Goal: Obtain resource: Download file/media

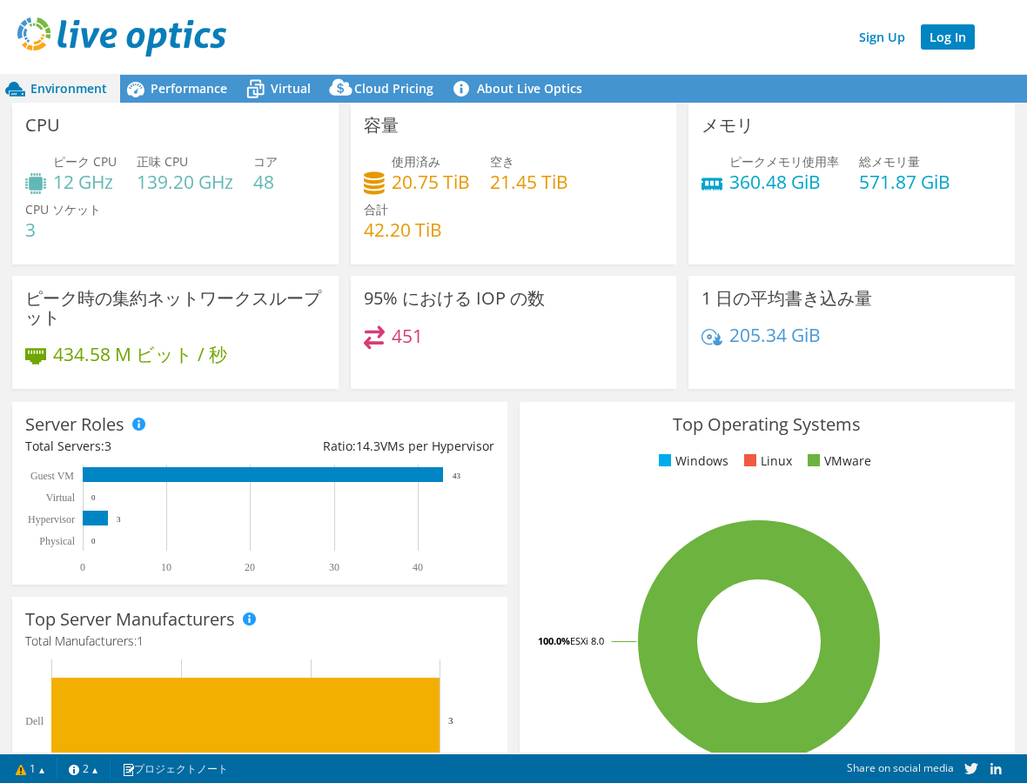
click at [963, 43] on link "Log In" at bounding box center [948, 36] width 54 height 25
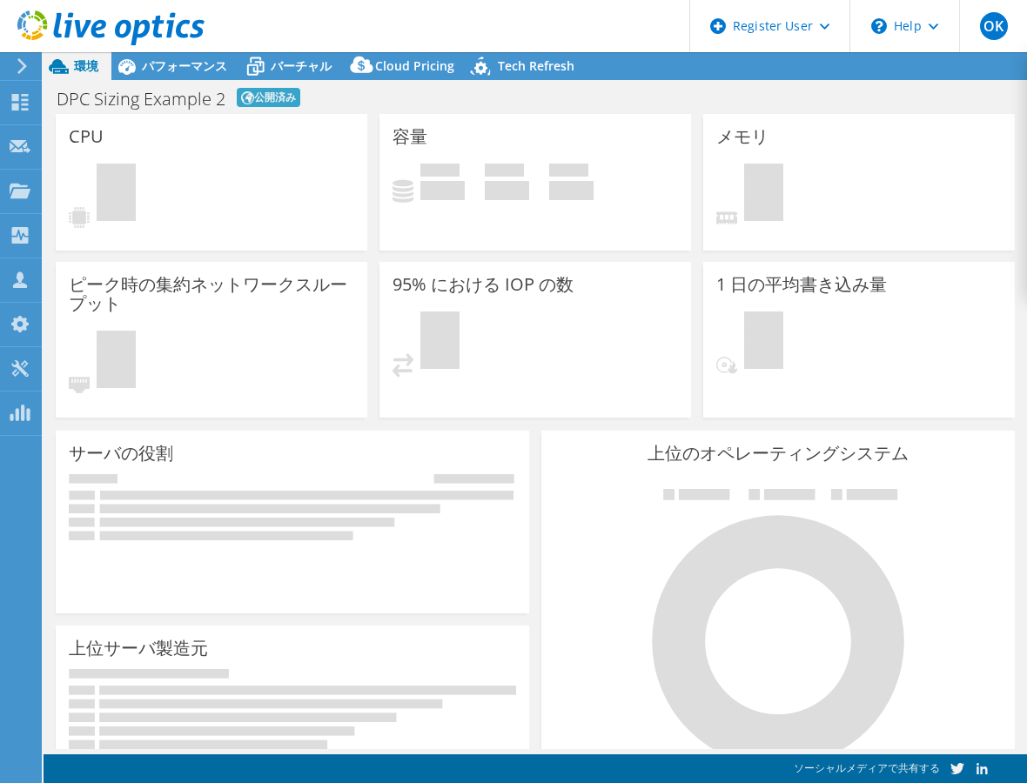
select select "Tokyo"
select select "JPY"
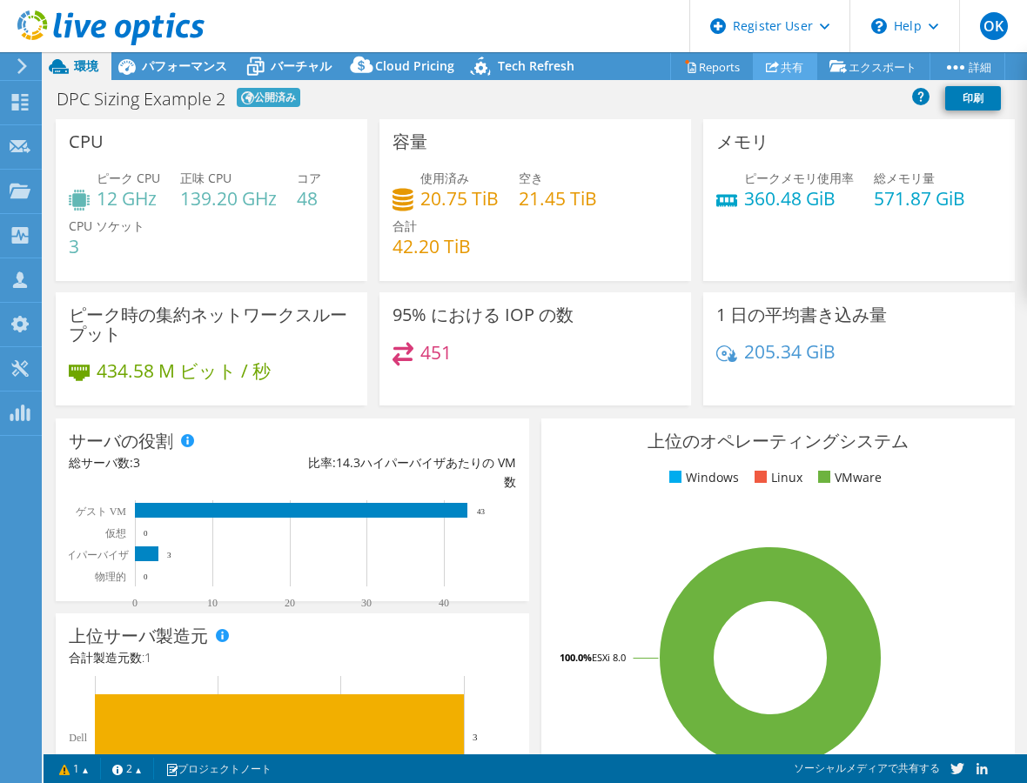
click at [809, 70] on link "共有" at bounding box center [785, 66] width 64 height 27
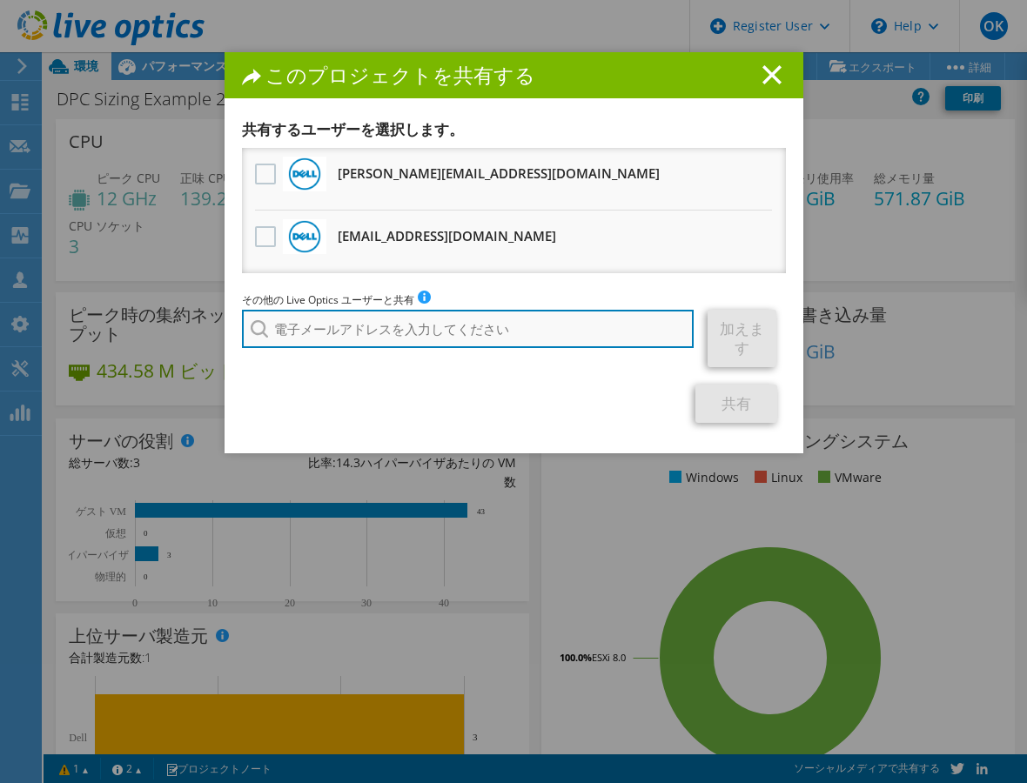
click at [275, 332] on input "search" at bounding box center [468, 329] width 453 height 38
type input "お"
type input "osamu.kawasaki"
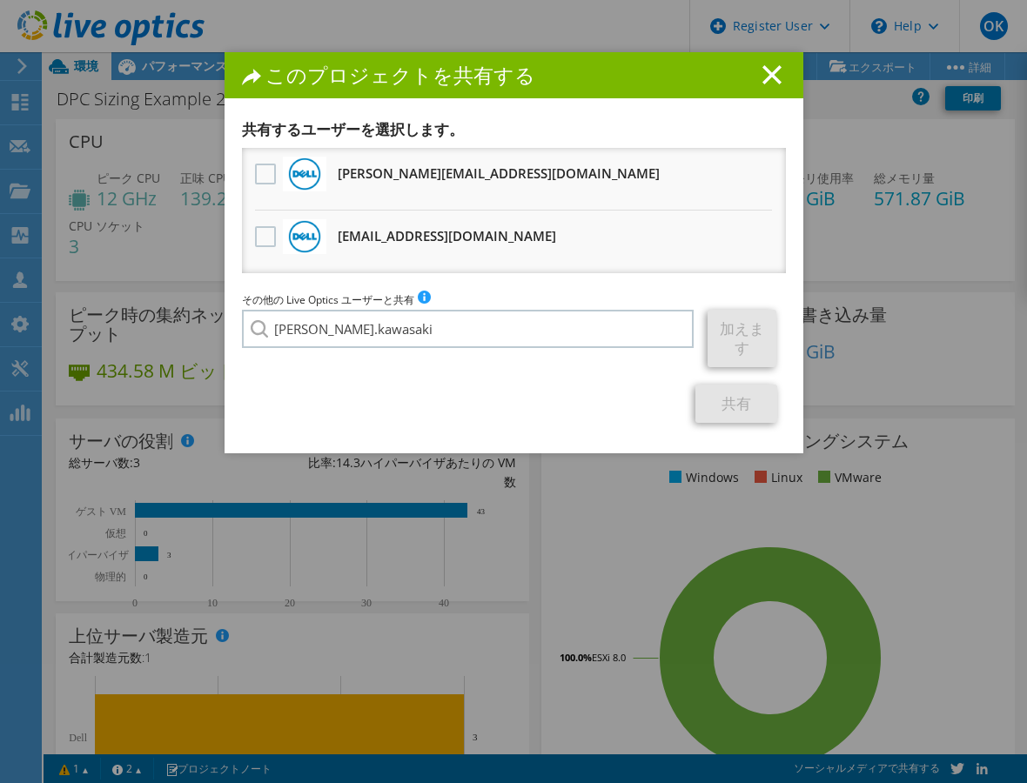
click at [500, 404] on div "共有" at bounding box center [514, 404] width 544 height 38
click at [766, 87] on div "このプロジェクトを共有する" at bounding box center [514, 75] width 579 height 46
click at [769, 82] on icon at bounding box center [771, 74] width 19 height 19
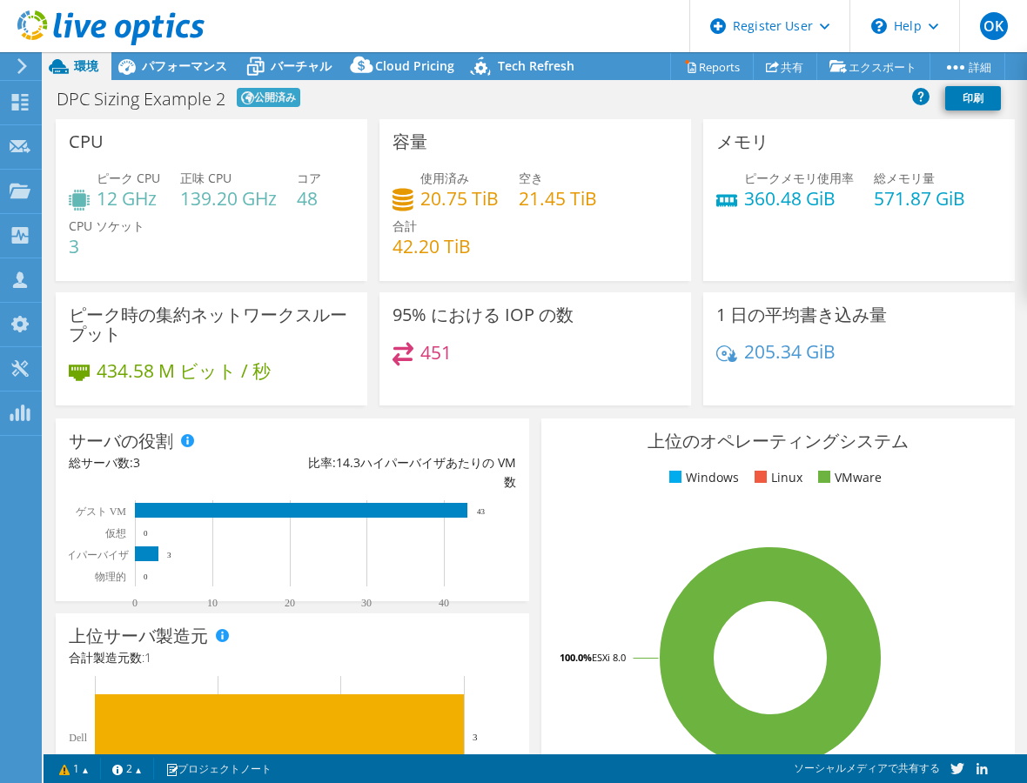
click at [192, 57] on div at bounding box center [102, 29] width 205 height 58
click at [191, 64] on span "パフォーマンス" at bounding box center [184, 65] width 85 height 17
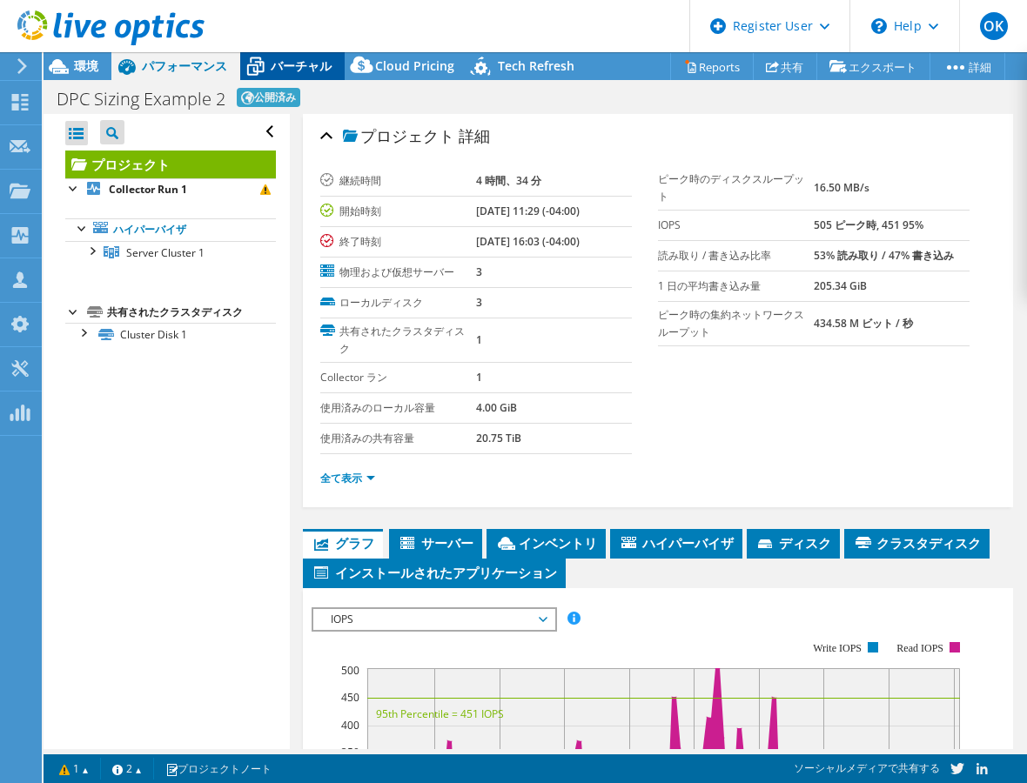
click at [271, 73] on span "バーチャル" at bounding box center [301, 65] width 61 height 17
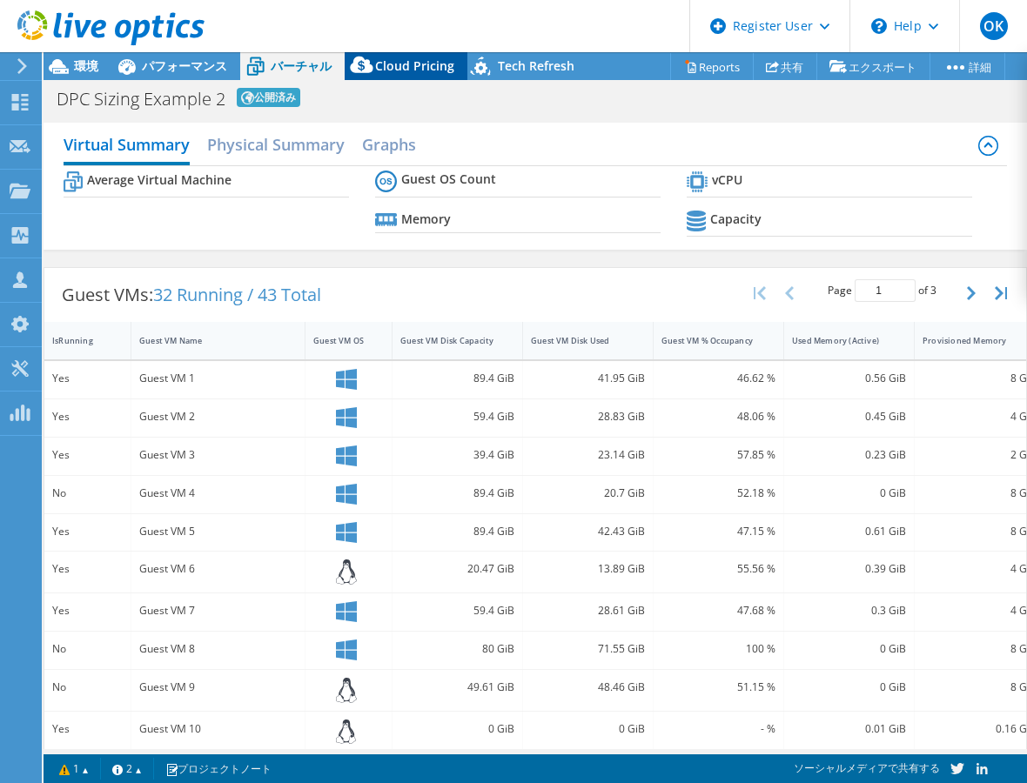
click at [345, 77] on icon at bounding box center [362, 68] width 35 height 35
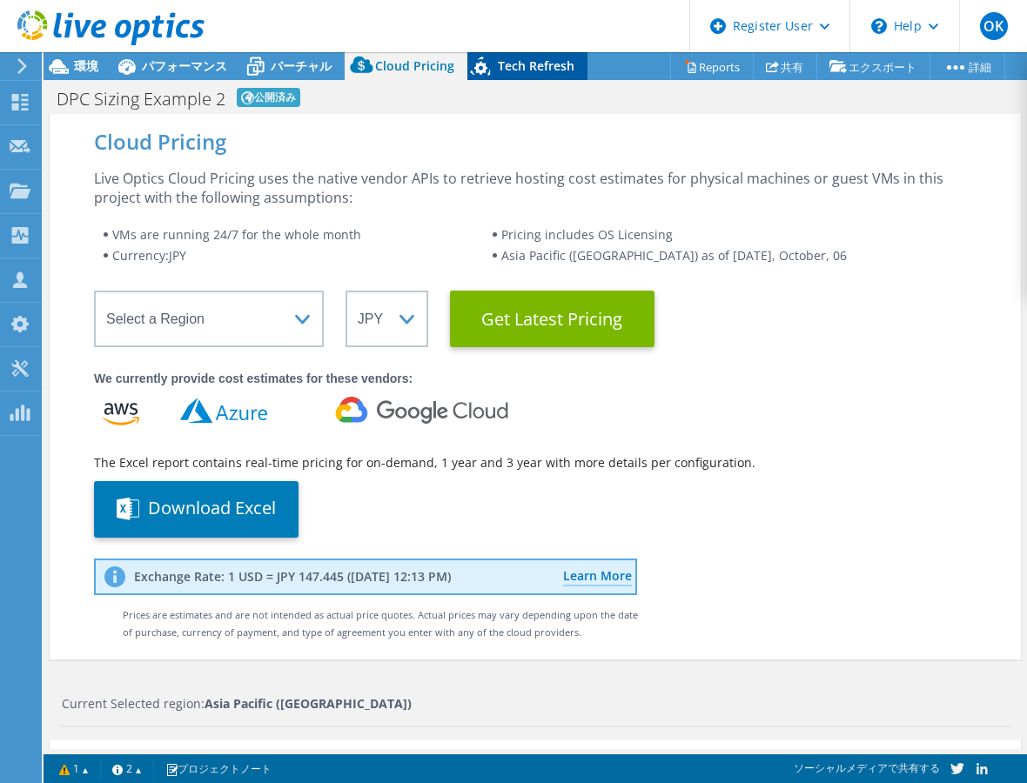
click at [498, 73] on span "Tech Refresh" at bounding box center [536, 65] width 77 height 17
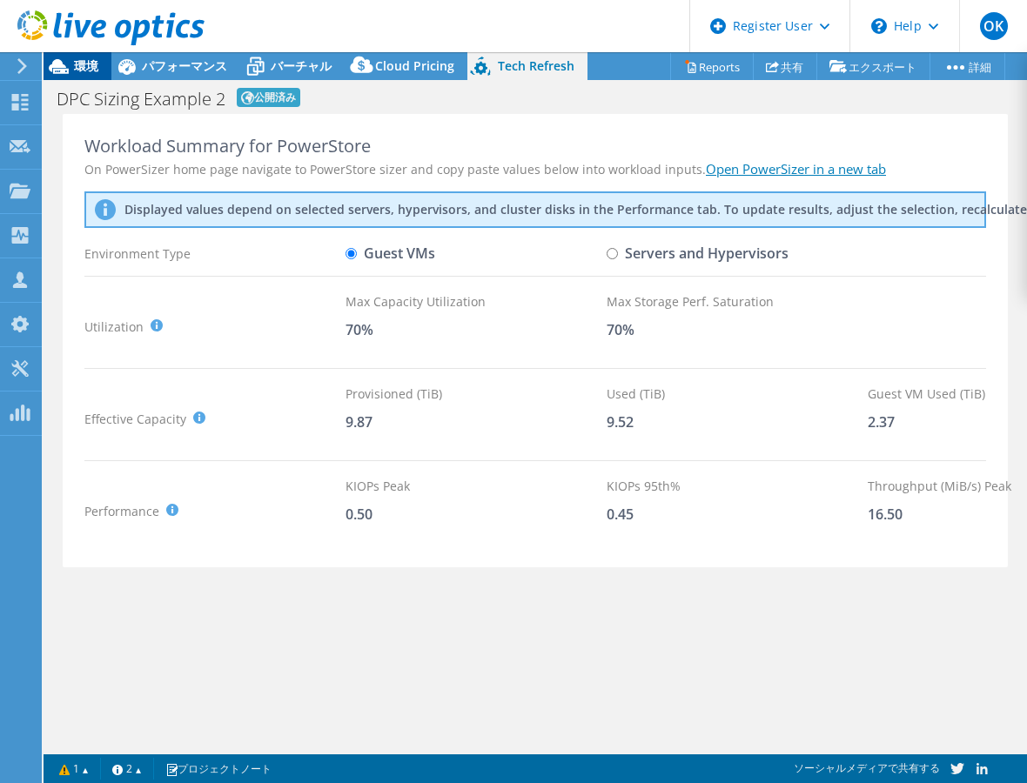
click at [81, 65] on span "環境" at bounding box center [86, 65] width 24 height 17
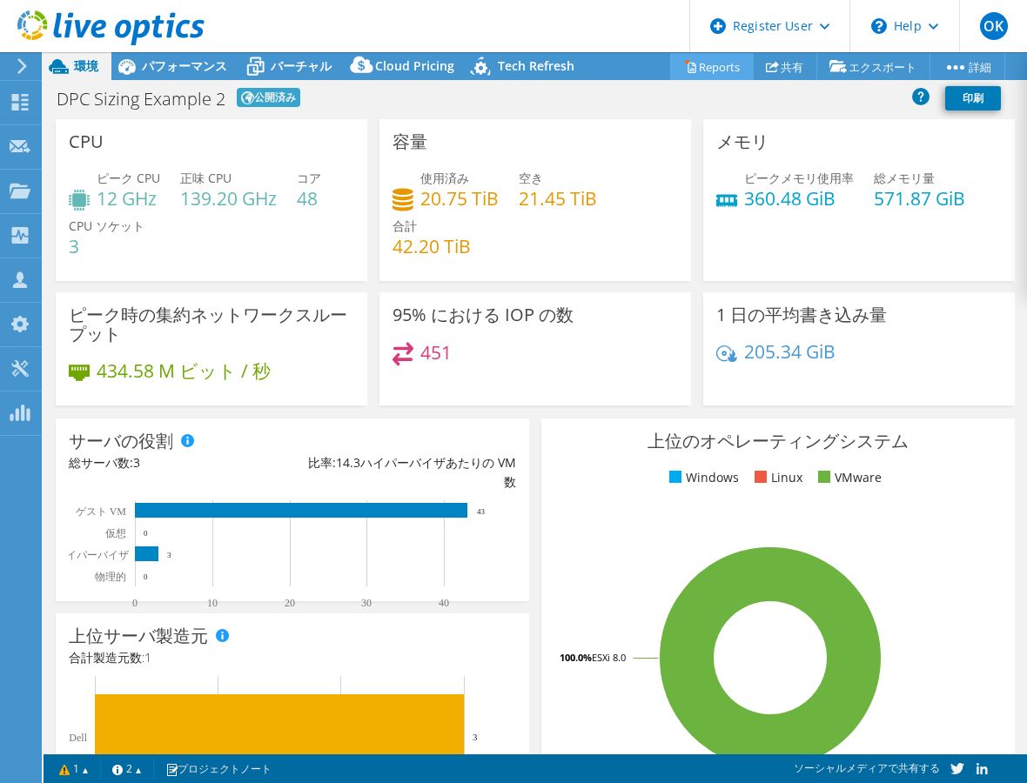
click at [701, 70] on link "Reports" at bounding box center [712, 66] width 84 height 27
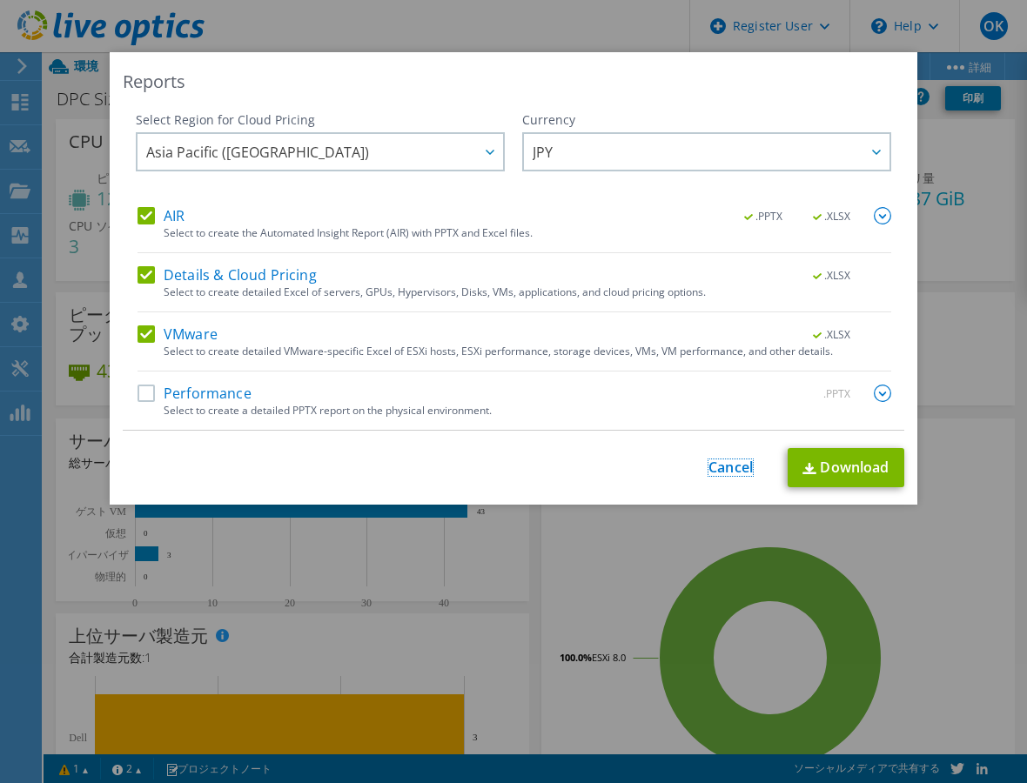
click at [719, 463] on link "Cancel" at bounding box center [730, 468] width 44 height 17
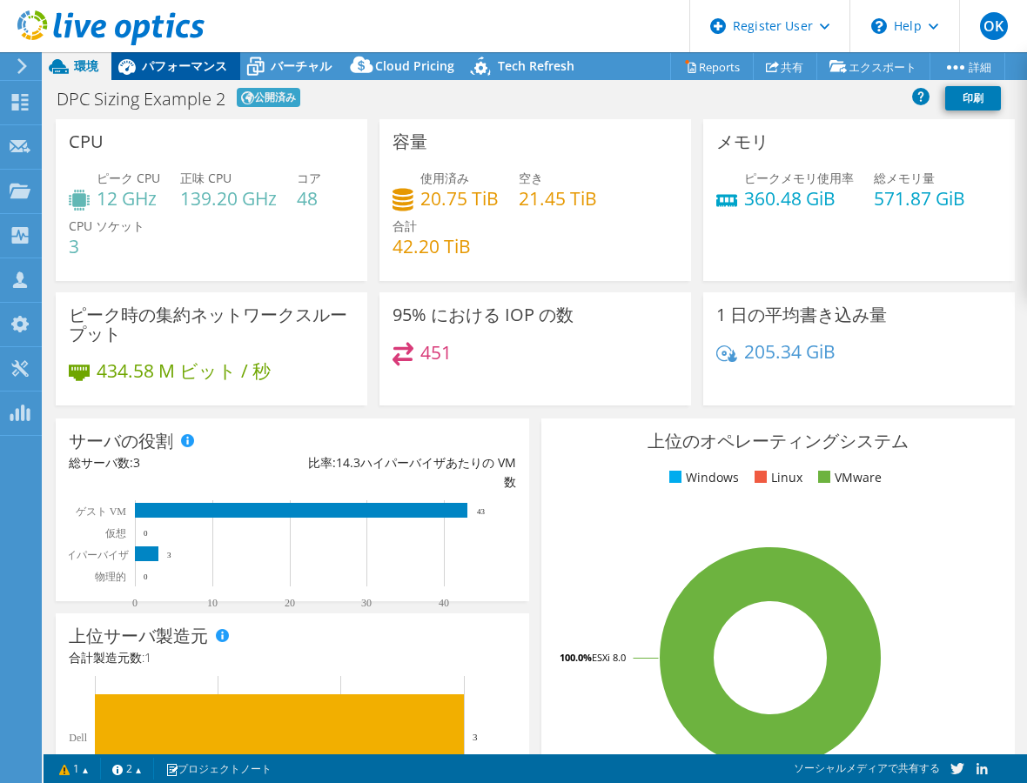
click at [155, 60] on span "パフォーマンス" at bounding box center [184, 65] width 85 height 17
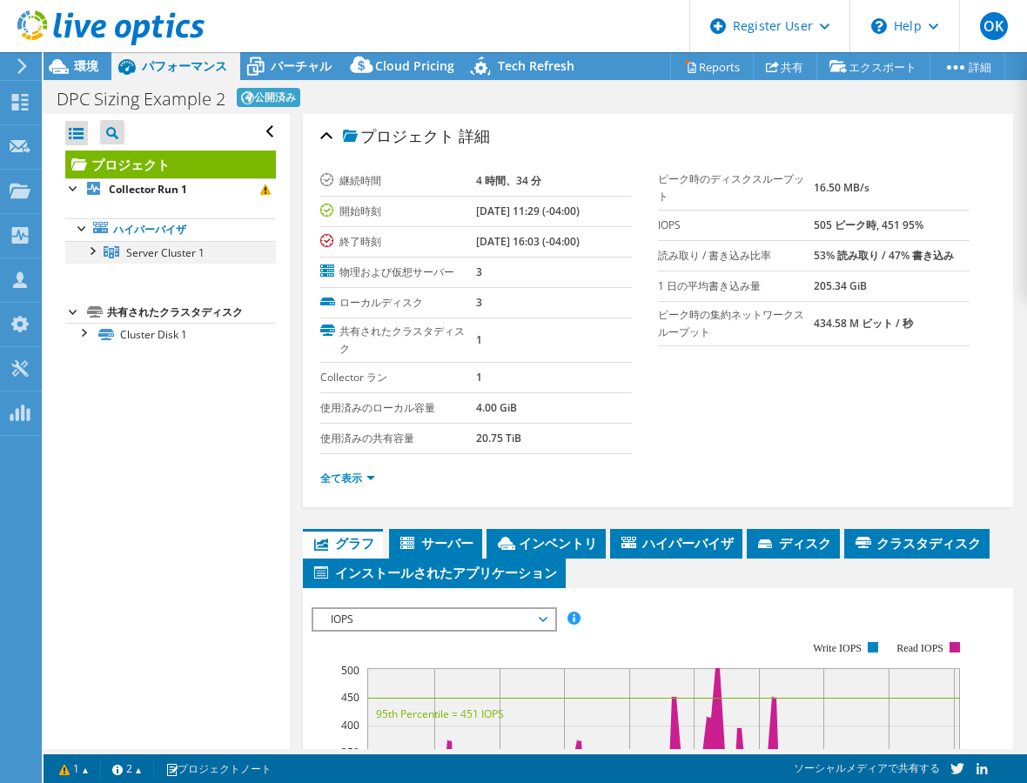
click at [91, 252] on div at bounding box center [91, 249] width 17 height 17
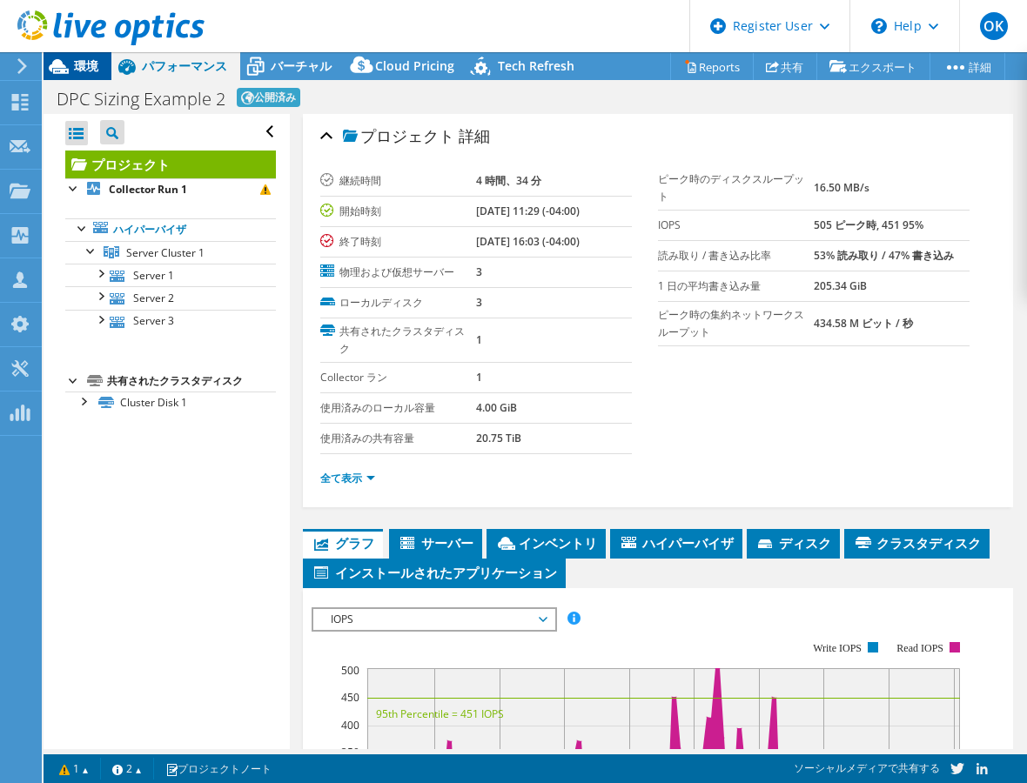
click at [83, 63] on span "環境" at bounding box center [86, 65] width 24 height 17
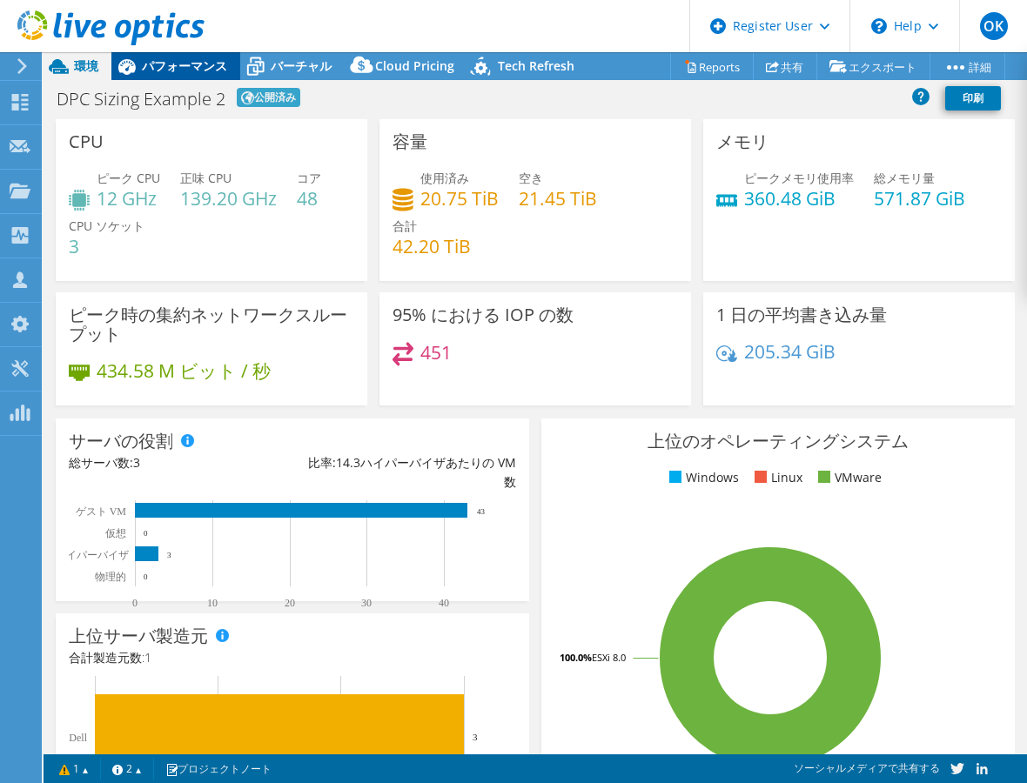
click at [148, 72] on span "パフォーマンス" at bounding box center [184, 65] width 85 height 17
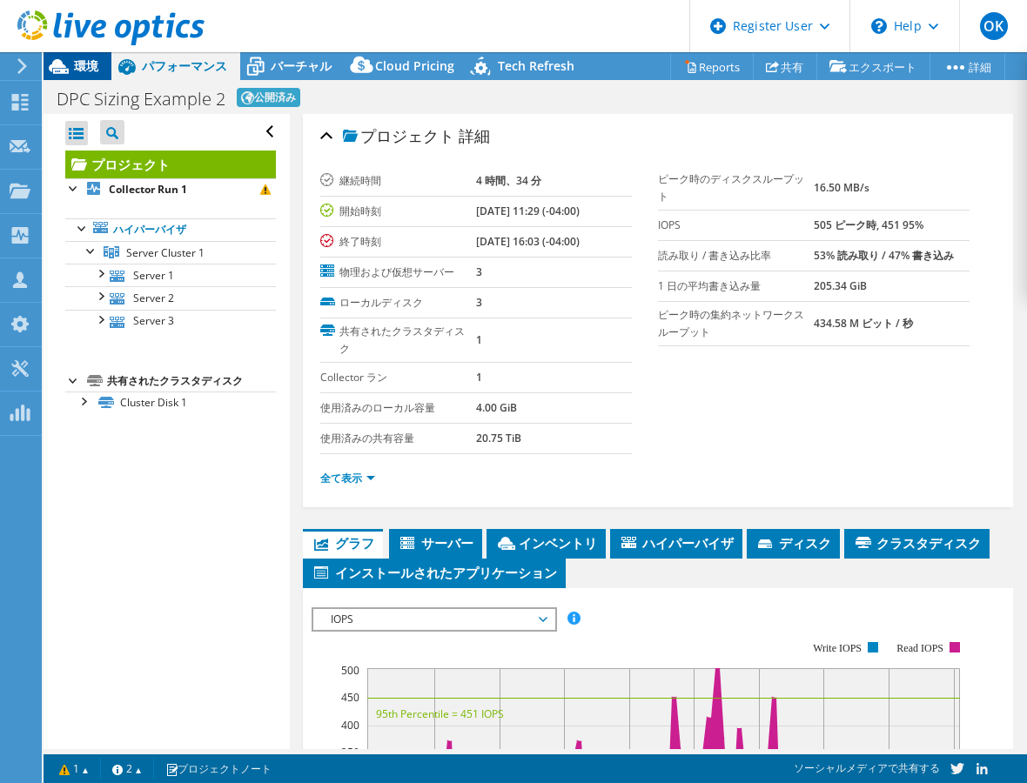
click at [83, 72] on span "環境" at bounding box center [86, 65] width 24 height 17
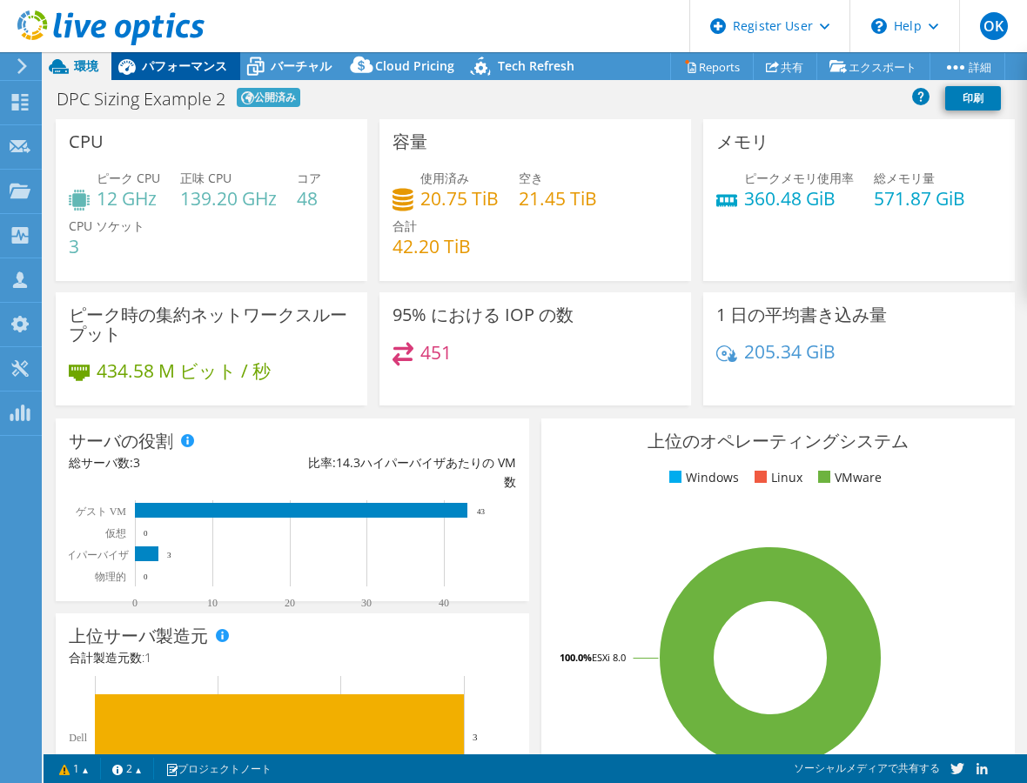
click at [184, 70] on span "パフォーマンス" at bounding box center [184, 65] width 85 height 17
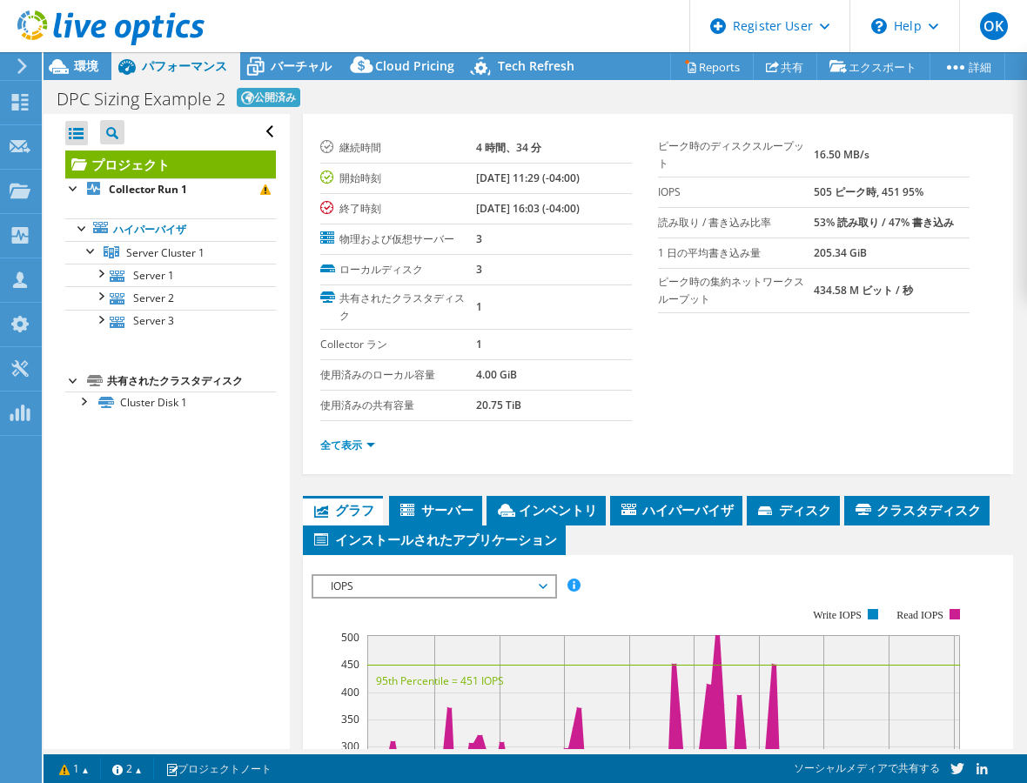
scroll to position [32, 0]
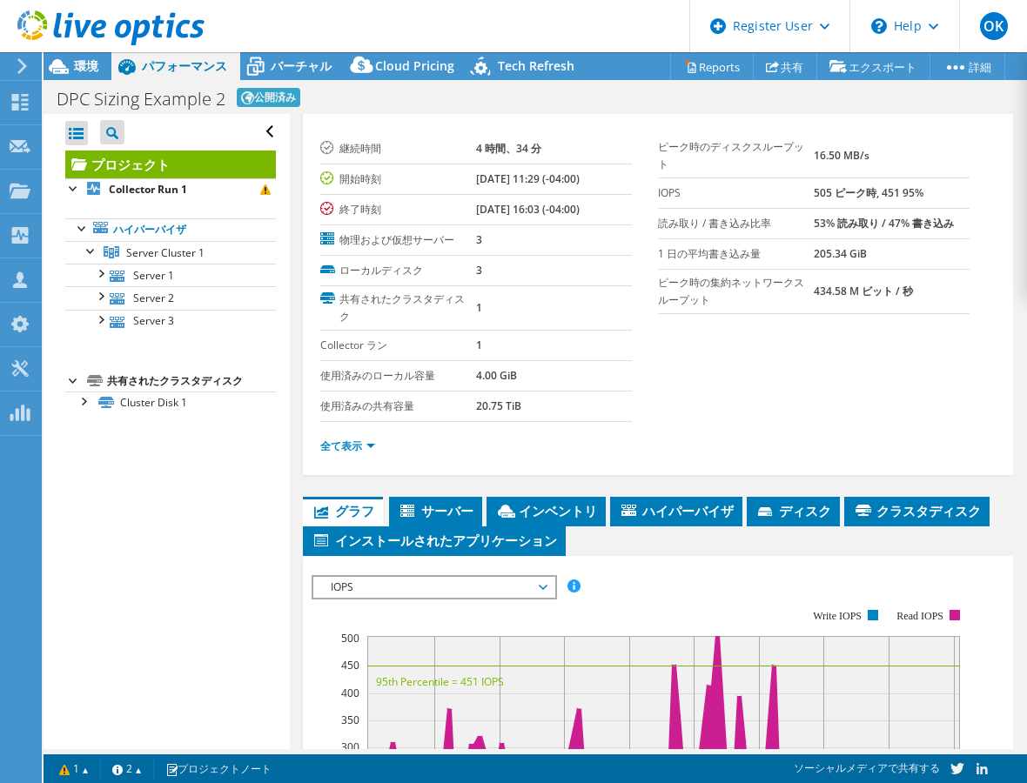
click at [533, 577] on span "IOPS" at bounding box center [434, 587] width 224 height 21
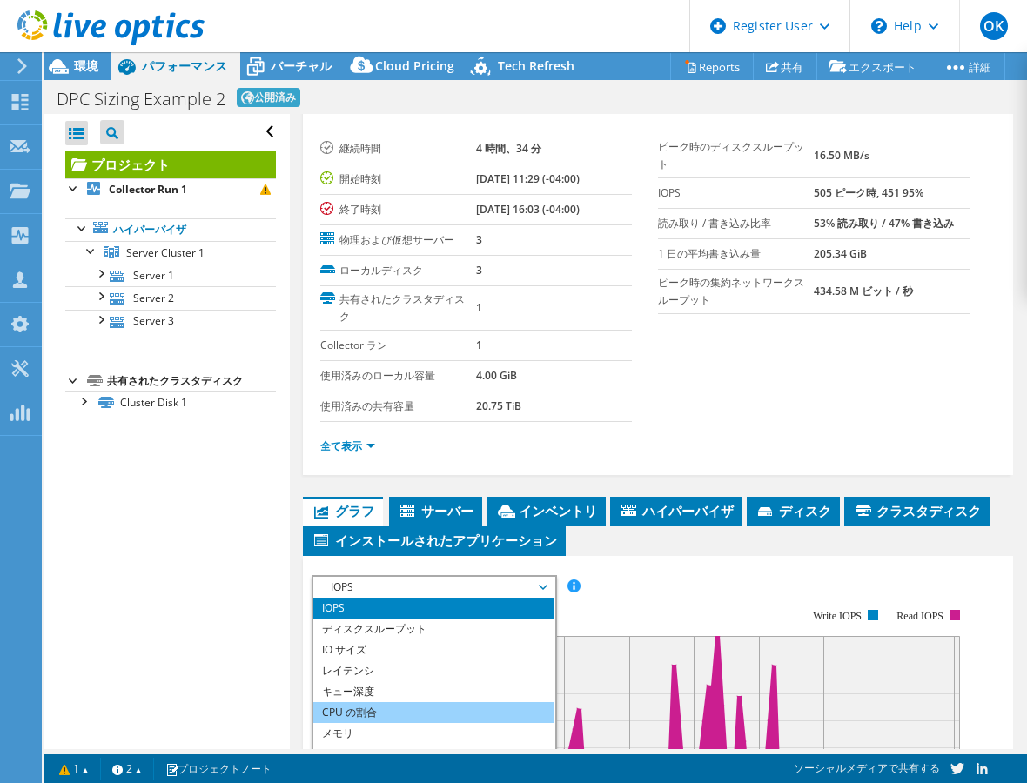
click at [341, 704] on li "CPU の割合" at bounding box center [433, 712] width 241 height 21
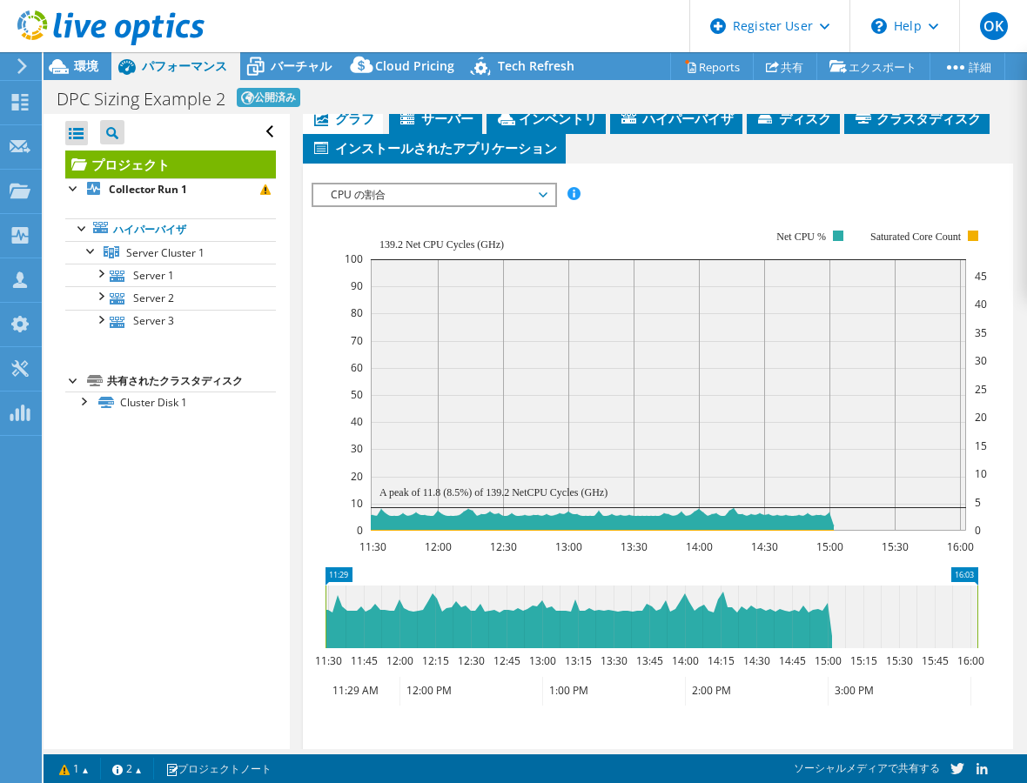
scroll to position [439, 0]
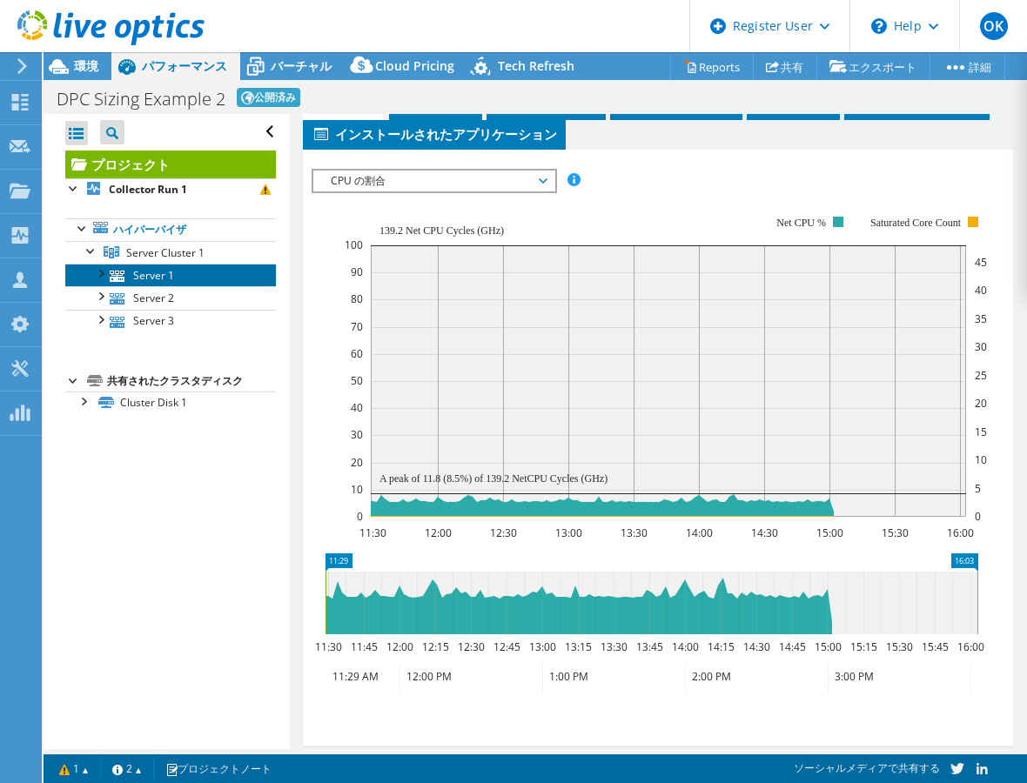
click at [188, 277] on link "Server 1" at bounding box center [170, 275] width 211 height 23
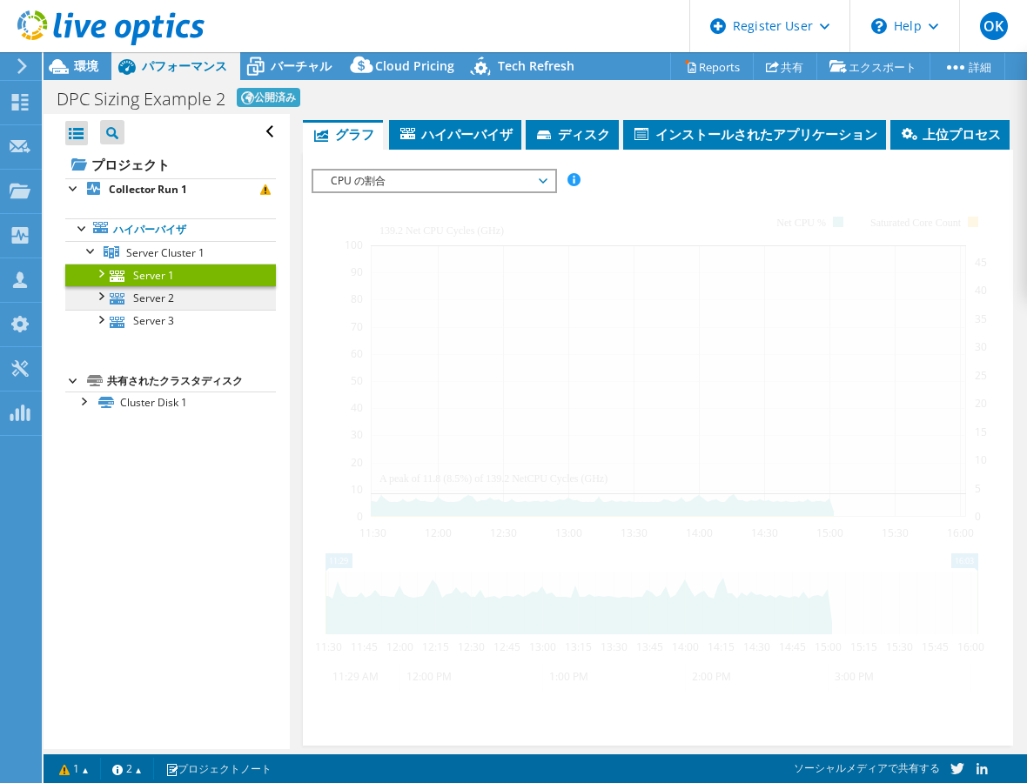
scroll to position [390, 0]
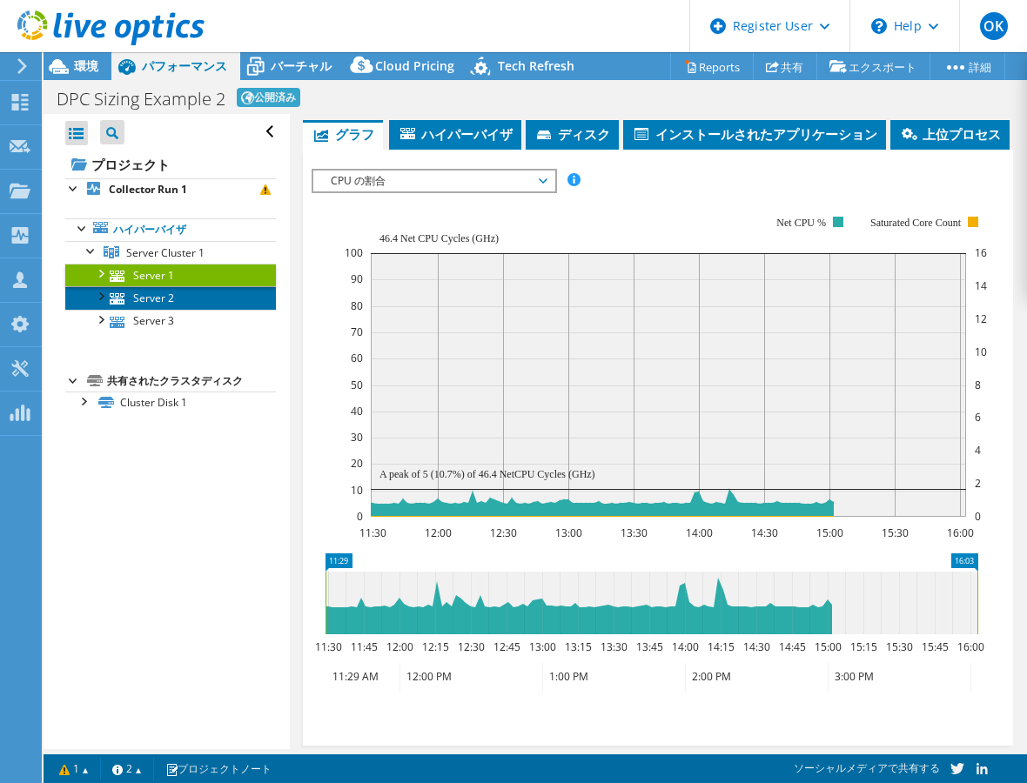
click at [156, 306] on link "Server 2" at bounding box center [170, 297] width 211 height 23
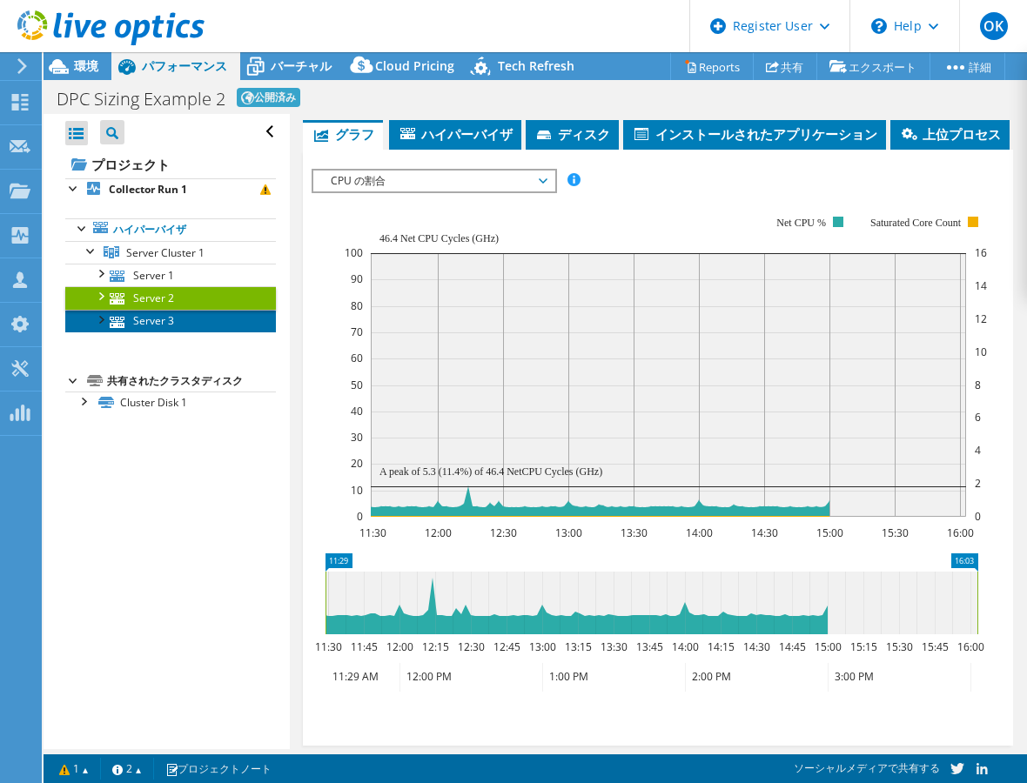
click at [162, 329] on link "Server 3" at bounding box center [170, 321] width 211 height 23
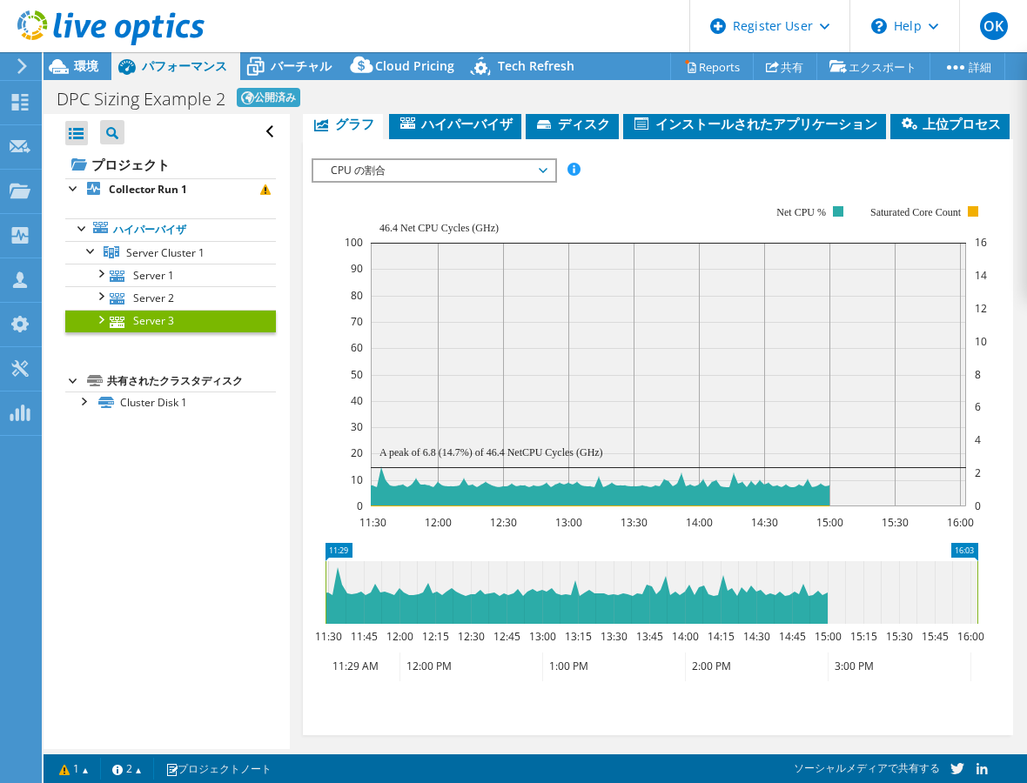
scroll to position [403, 0]
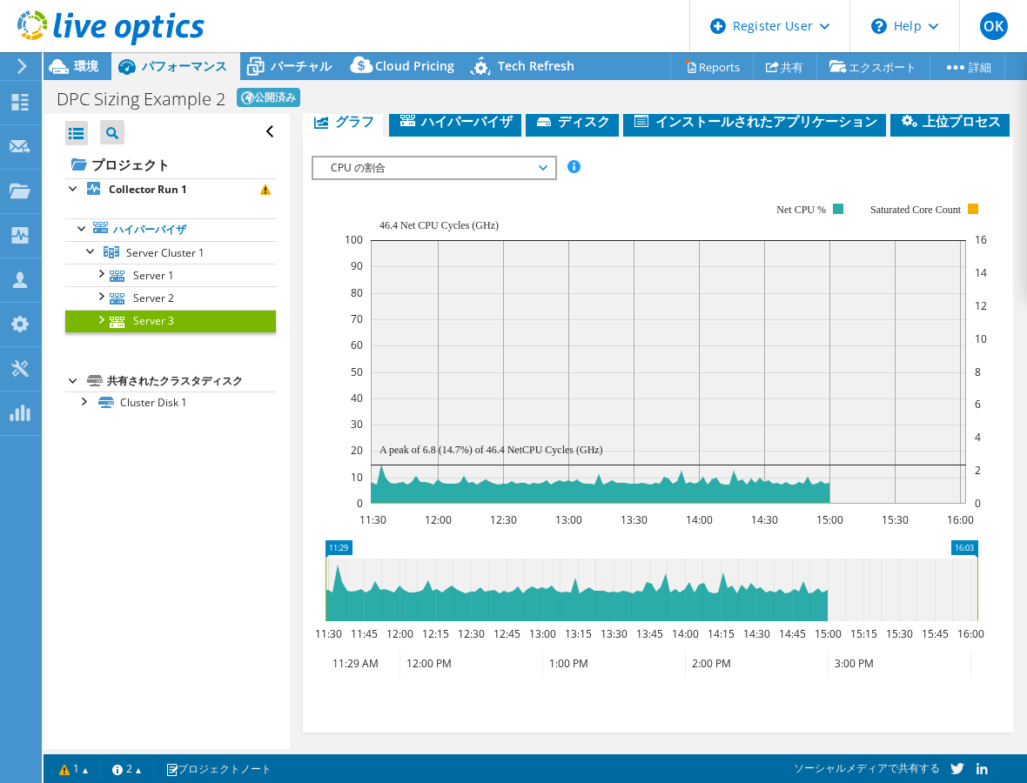
click at [525, 160] on span "CPU の割合" at bounding box center [434, 168] width 224 height 21
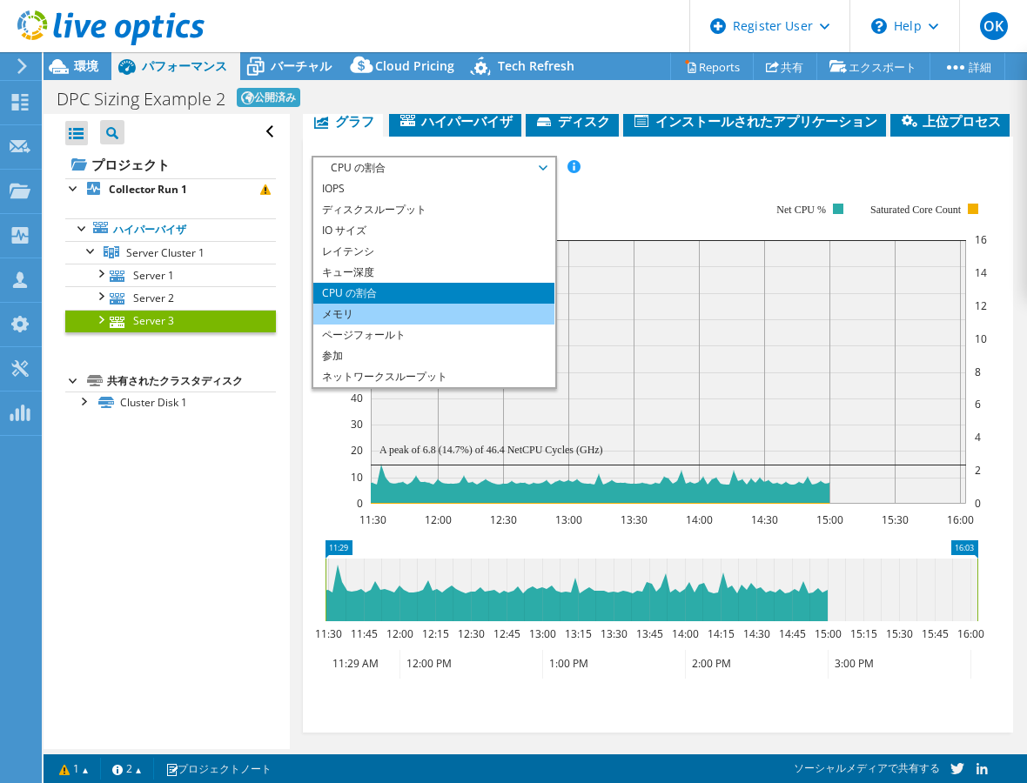
click at [393, 304] on li "メモリ" at bounding box center [433, 314] width 241 height 21
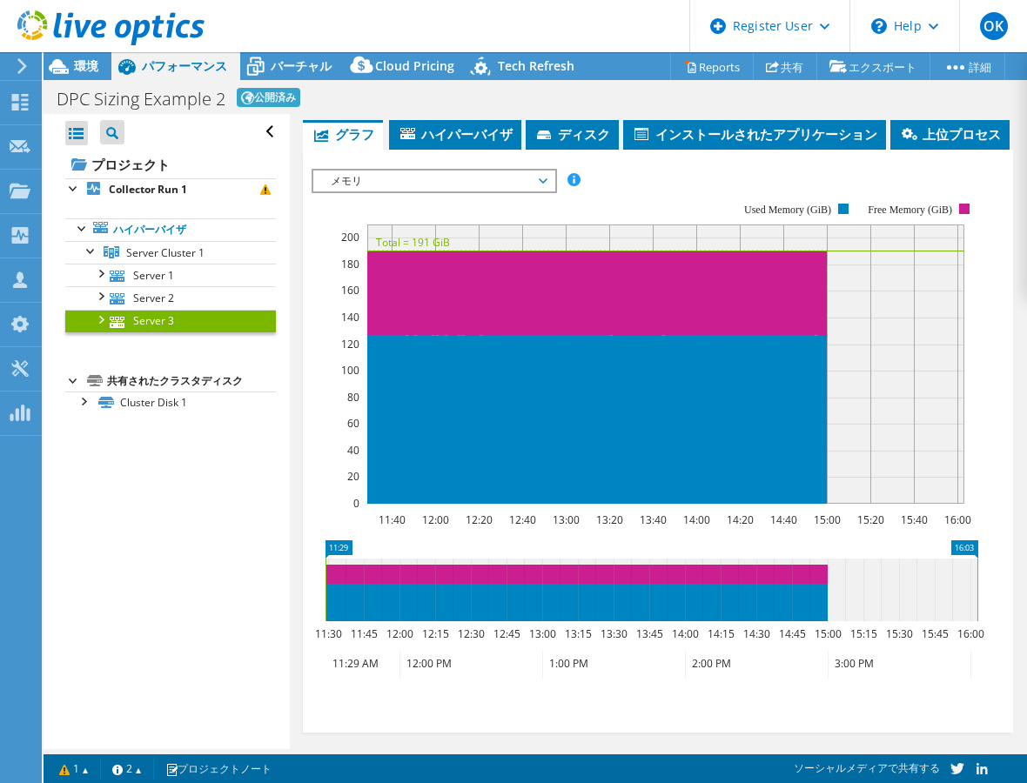
scroll to position [0, 0]
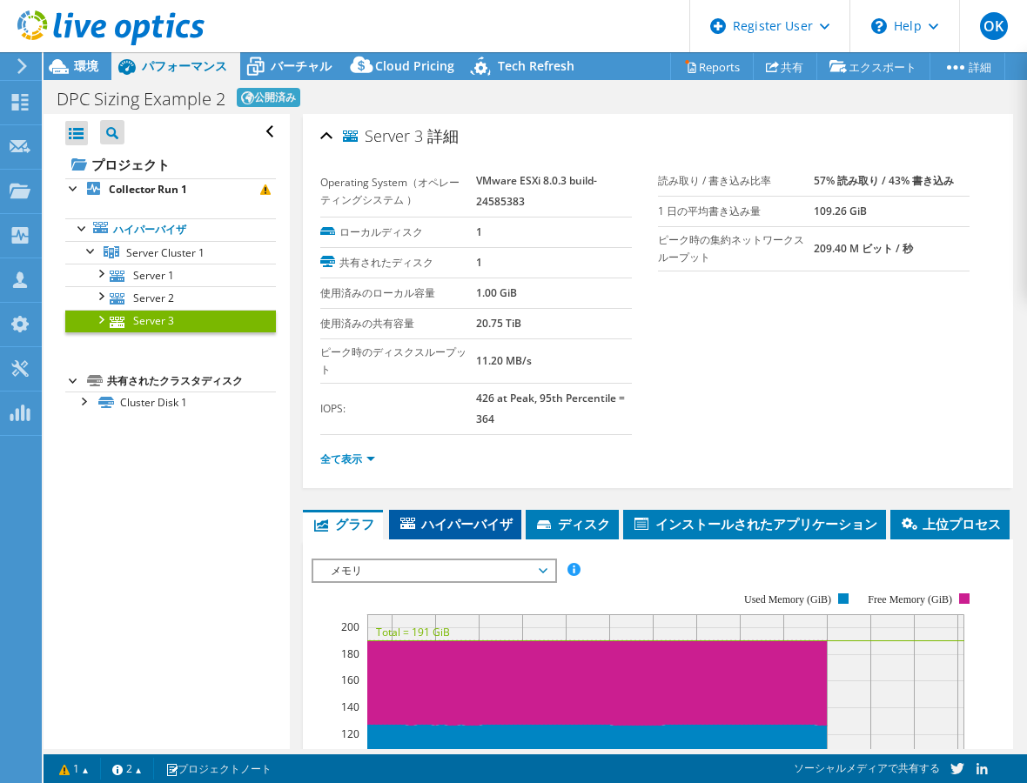
click at [439, 515] on span "ハイパーバイザ" at bounding box center [455, 523] width 115 height 17
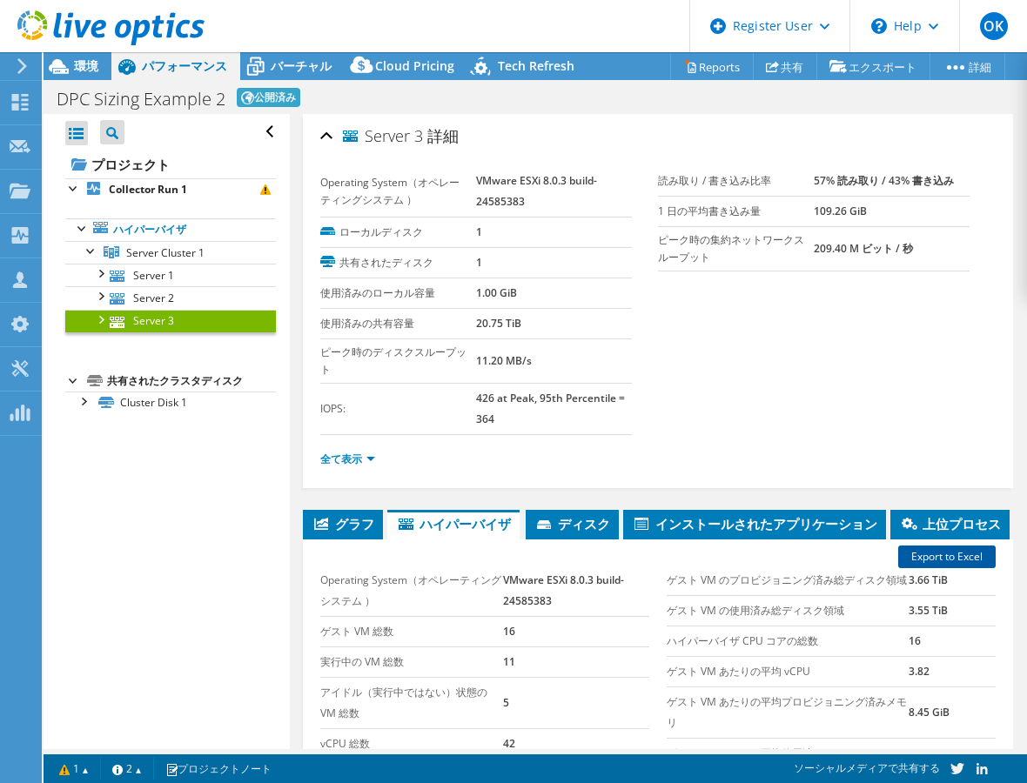
click at [955, 548] on link "Export to Excel" at bounding box center [946, 557] width 97 height 23
click at [981, 312] on section "Operating System（オペレーティングシステム ） VMware ESXi 8.0.3 build-24585383 ローカルディスク 1 共有さ…" at bounding box center [658, 325] width 676 height 318
